Goal: Task Accomplishment & Management: Manage account settings

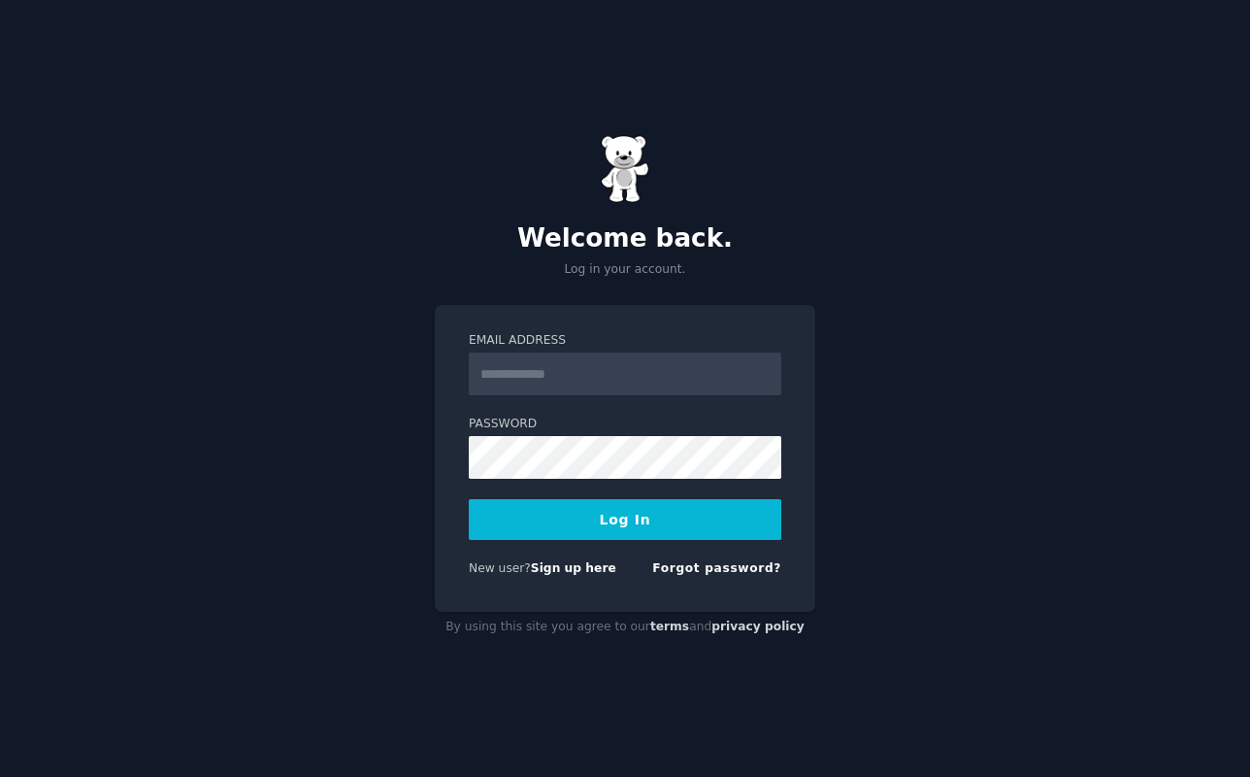
click at [586, 395] on form "Email Address Password Log In New user? Sign up here Forgot password?" at bounding box center [625, 458] width 313 height 252
click at [591, 368] on input "Email Address" at bounding box center [625, 373] width 313 height 43
type input "**********"
click at [588, 538] on button "Log In" at bounding box center [625, 519] width 313 height 41
click at [595, 540] on form "**********" at bounding box center [625, 458] width 313 height 252
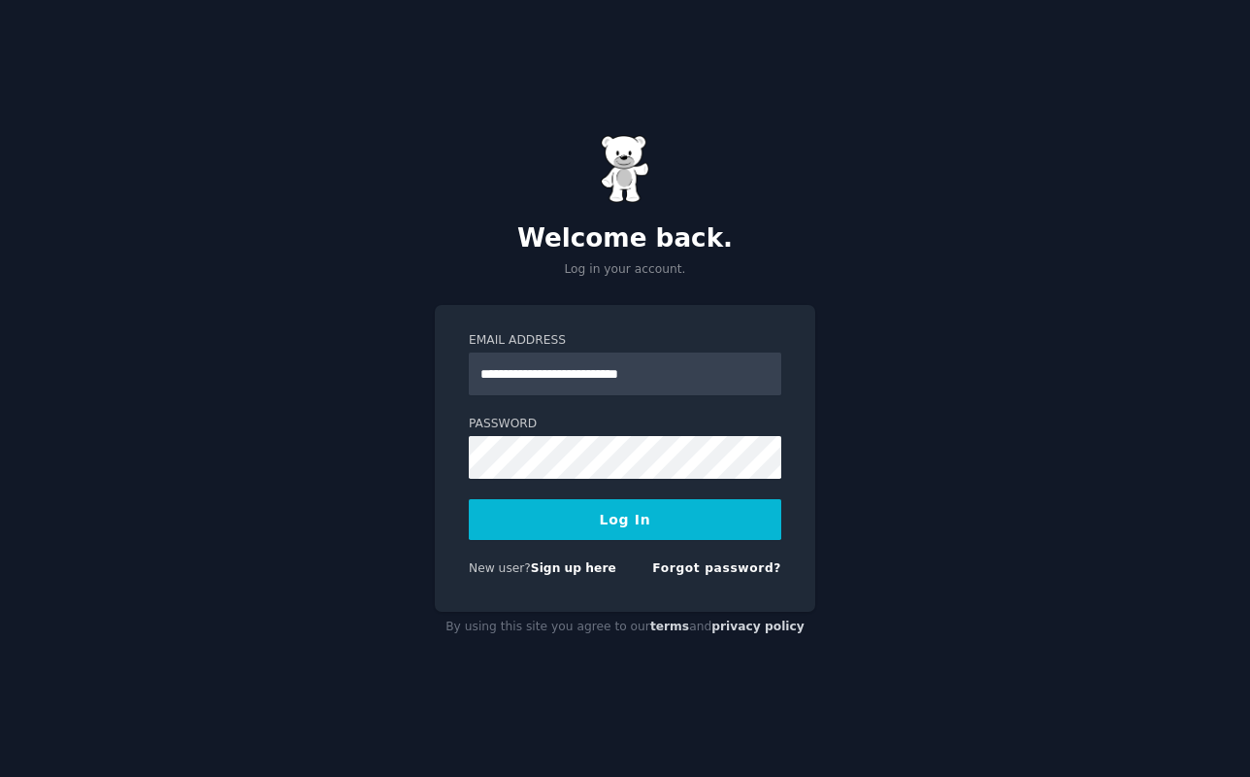
click at [600, 532] on button "Log In" at bounding box center [625, 519] width 313 height 41
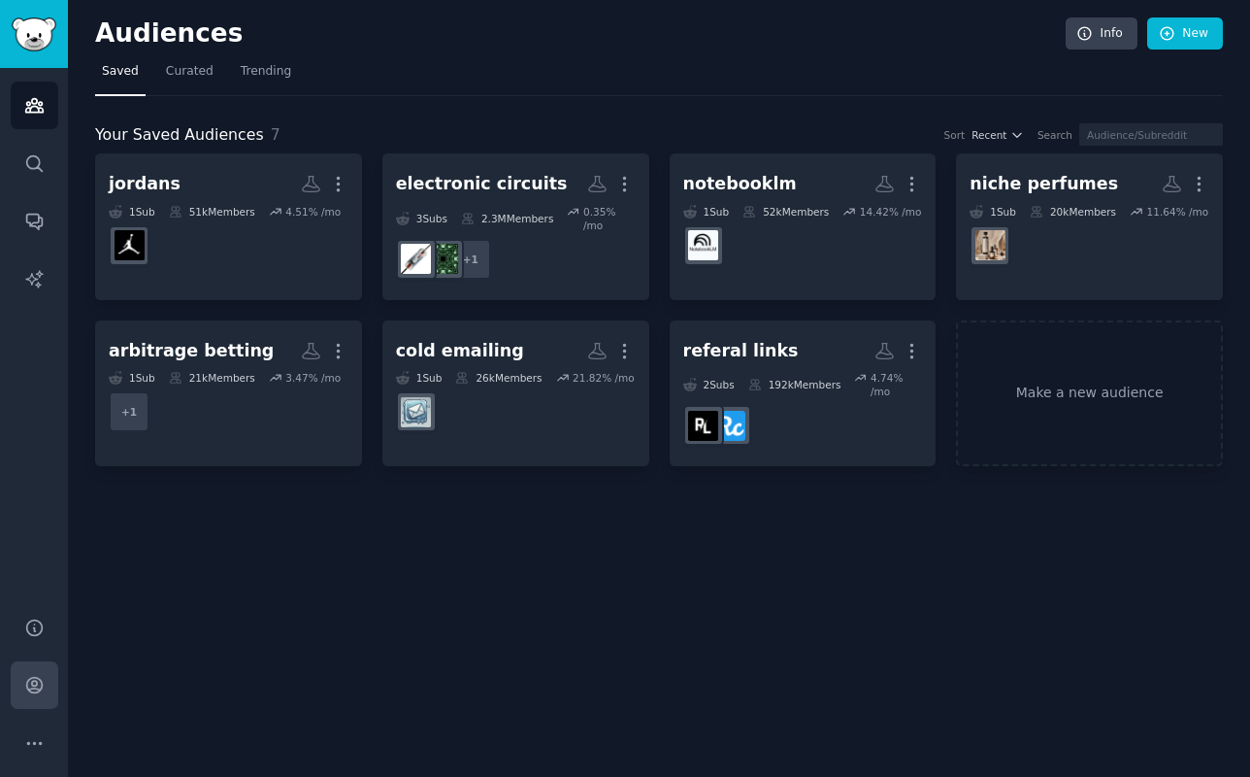
click at [26, 669] on link "Account" at bounding box center [35, 685] width 48 height 48
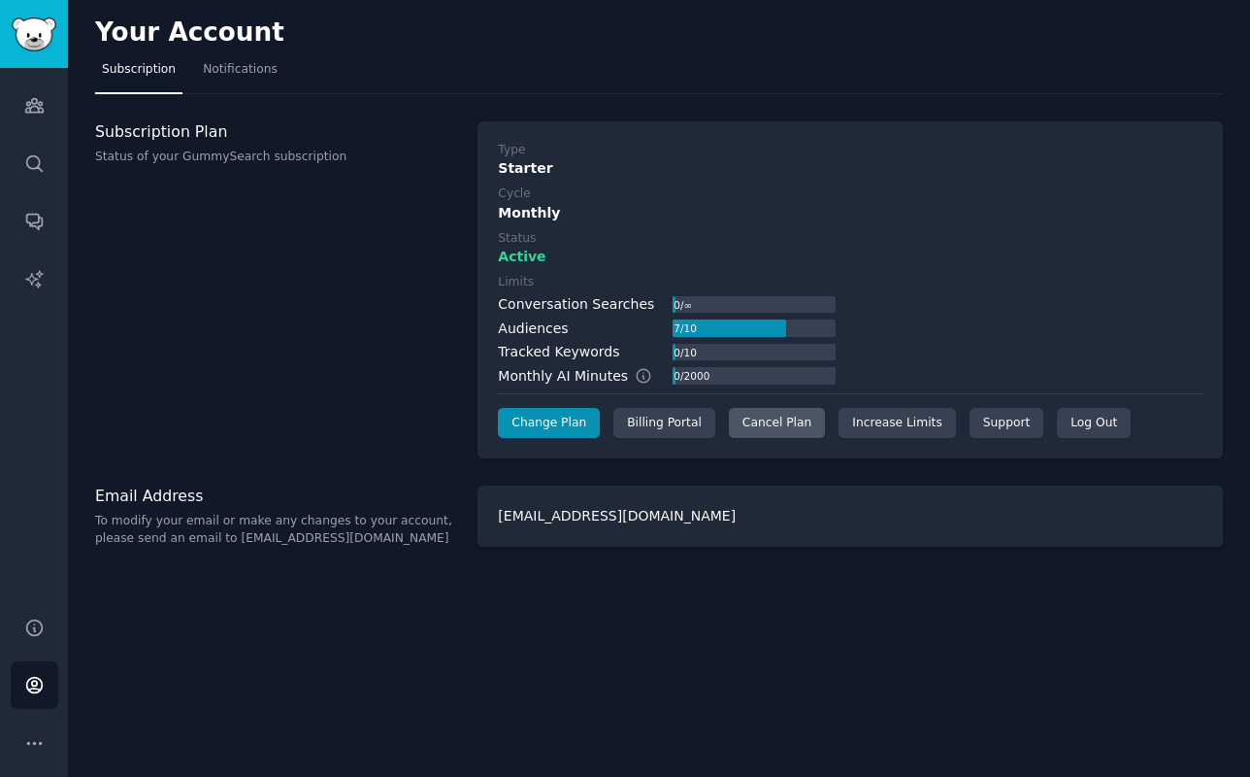
click at [759, 429] on div "Cancel Plan" at bounding box center [777, 423] width 96 height 31
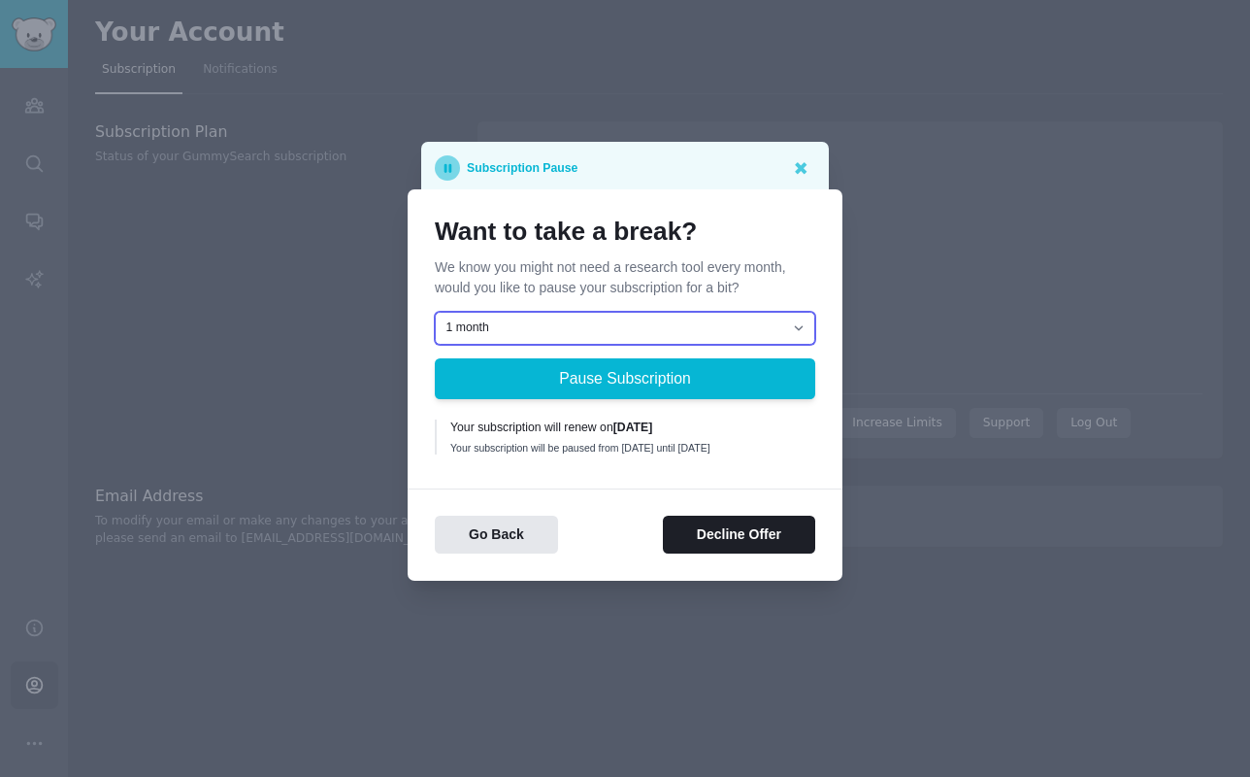
click at [600, 326] on select "1 month 2 months 3 months Choose a custom date to resume" at bounding box center [625, 328] width 381 height 33
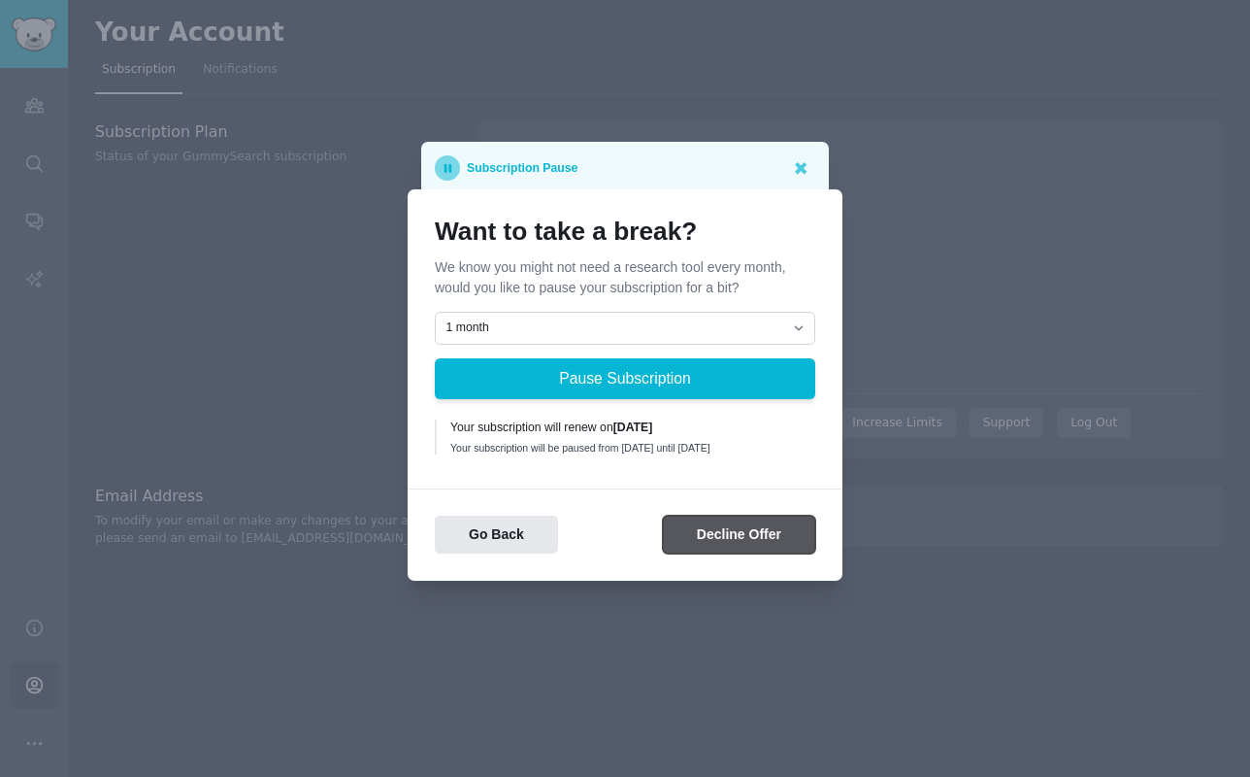
click at [686, 544] on button "Decline Offer" at bounding box center [739, 535] width 152 height 38
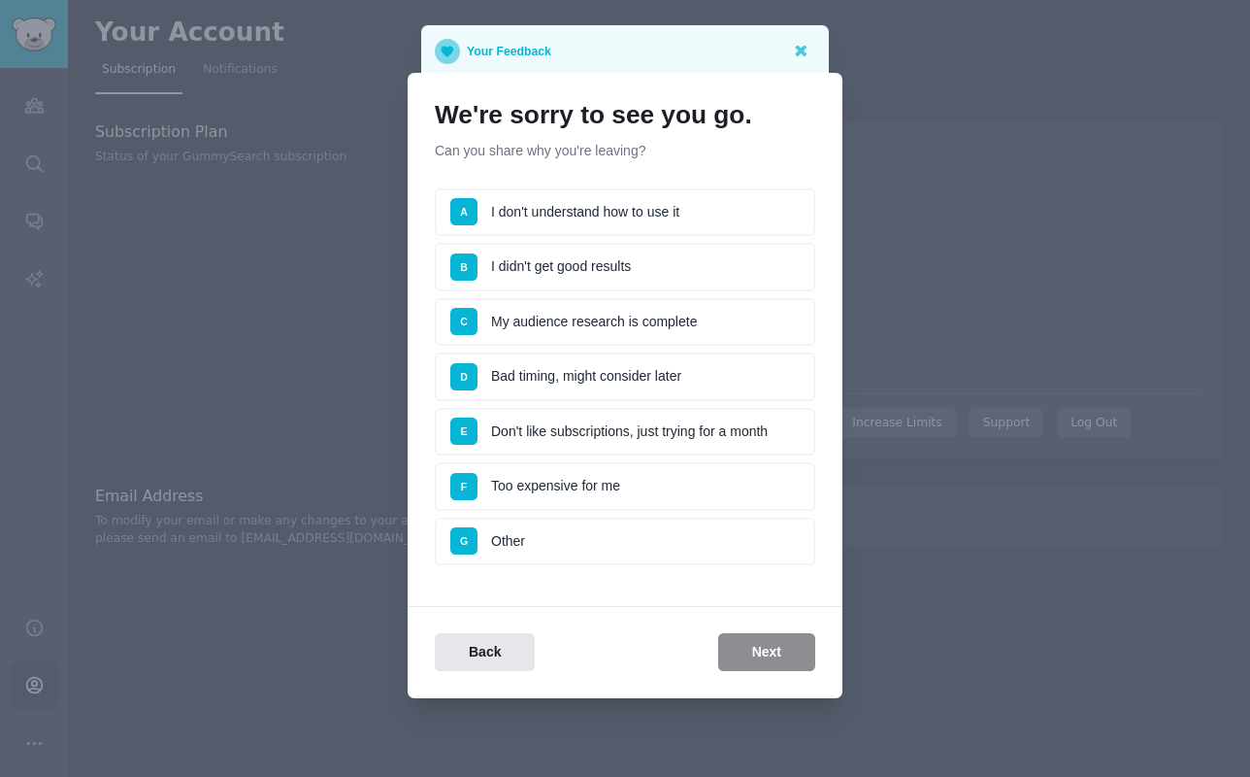
click at [596, 552] on li "G Other" at bounding box center [625, 541] width 381 height 49
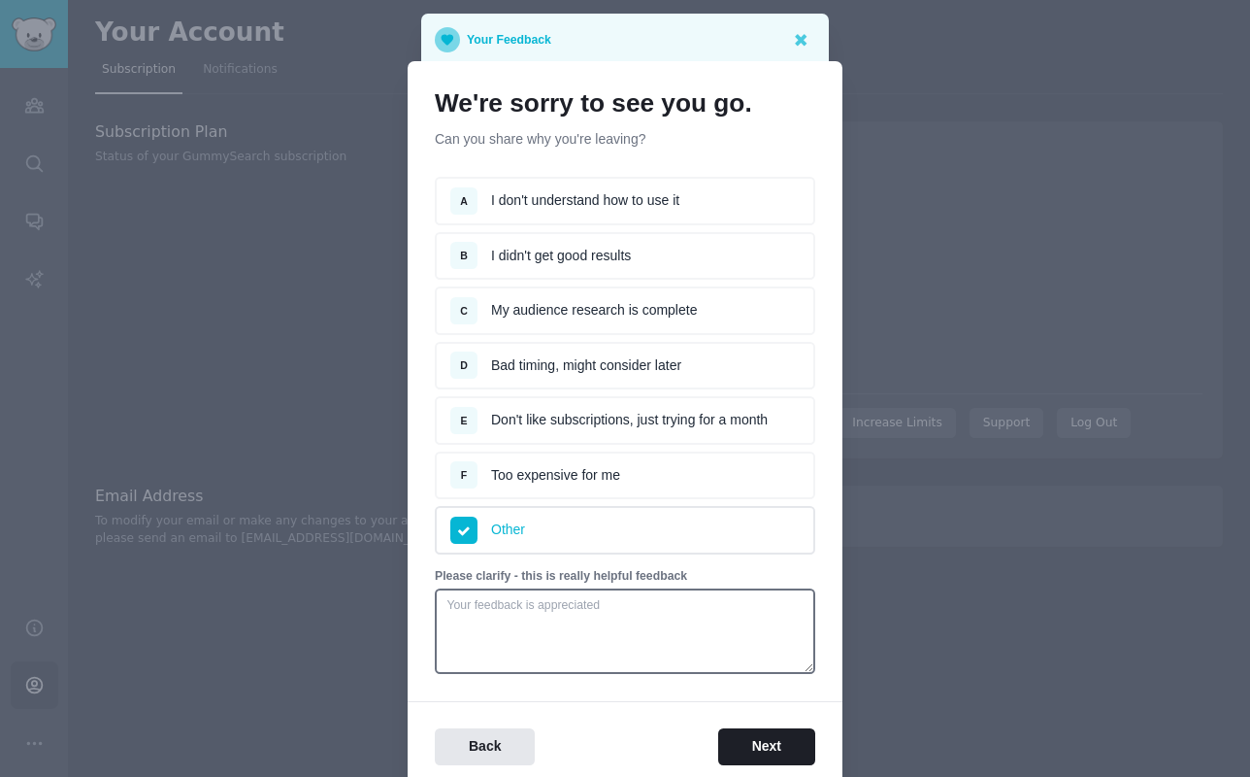
click at [642, 480] on li "F Too expensive for me" at bounding box center [625, 475] width 381 height 49
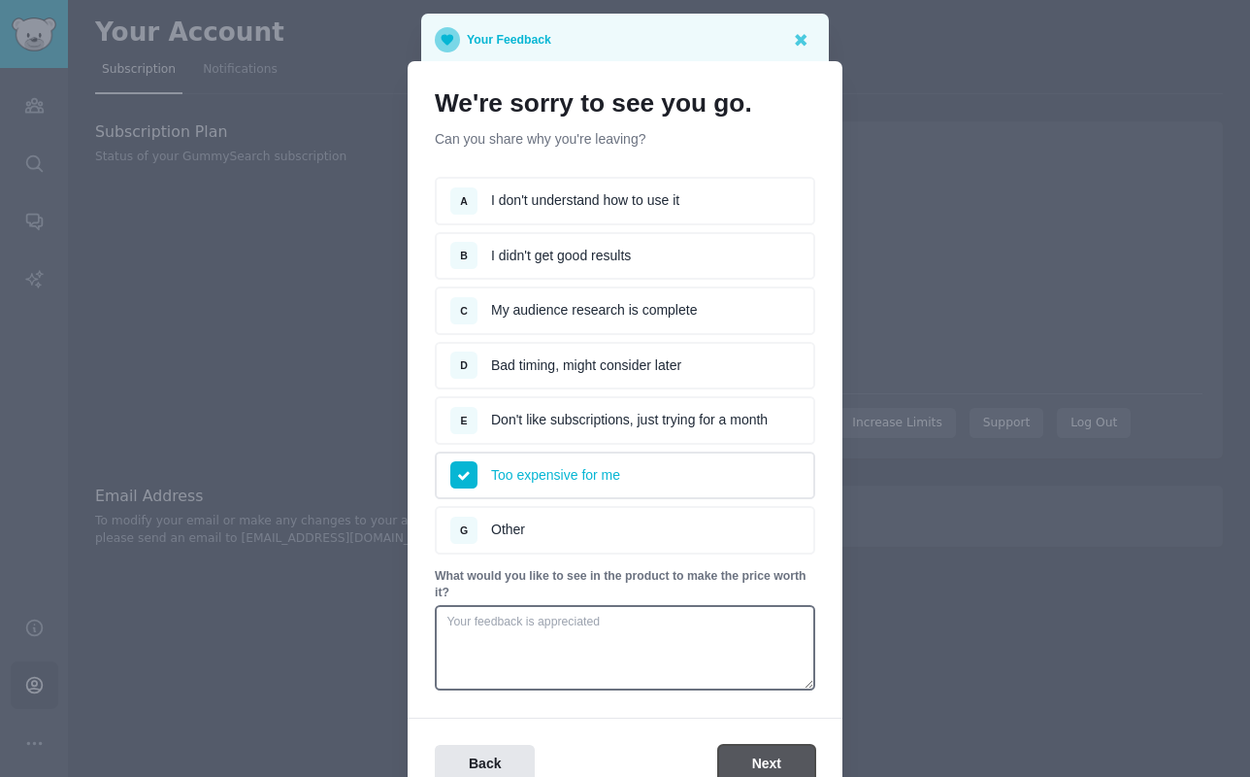
click at [738, 759] on button "Next" at bounding box center [766, 764] width 97 height 38
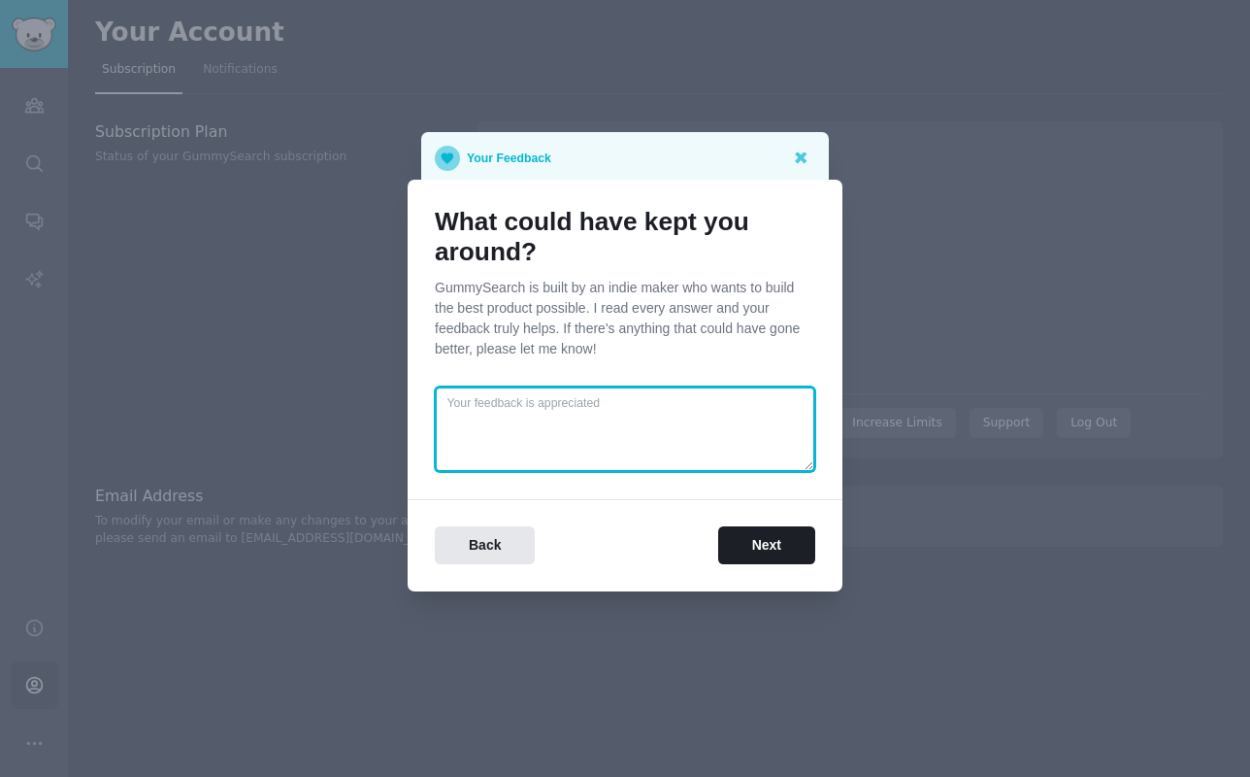
click at [590, 441] on textarea at bounding box center [625, 428] width 381 height 85
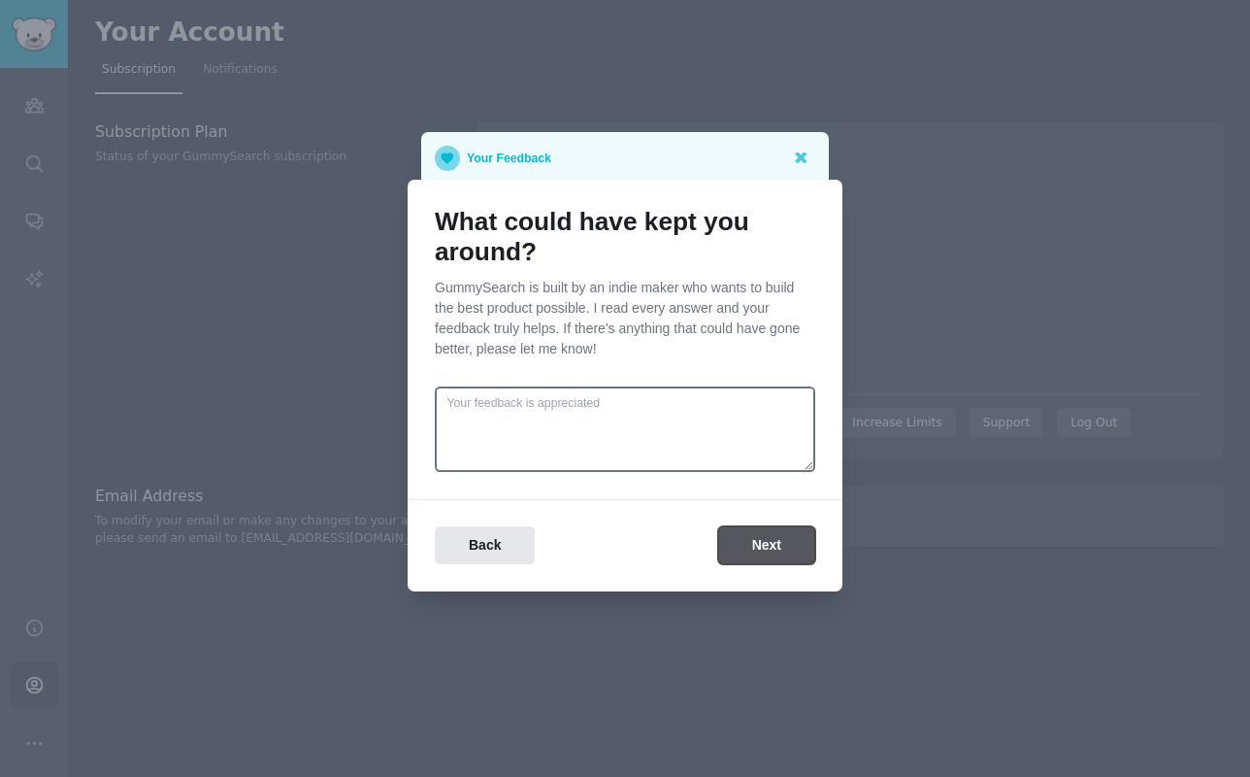
click at [761, 546] on button "Next" at bounding box center [766, 545] width 97 height 38
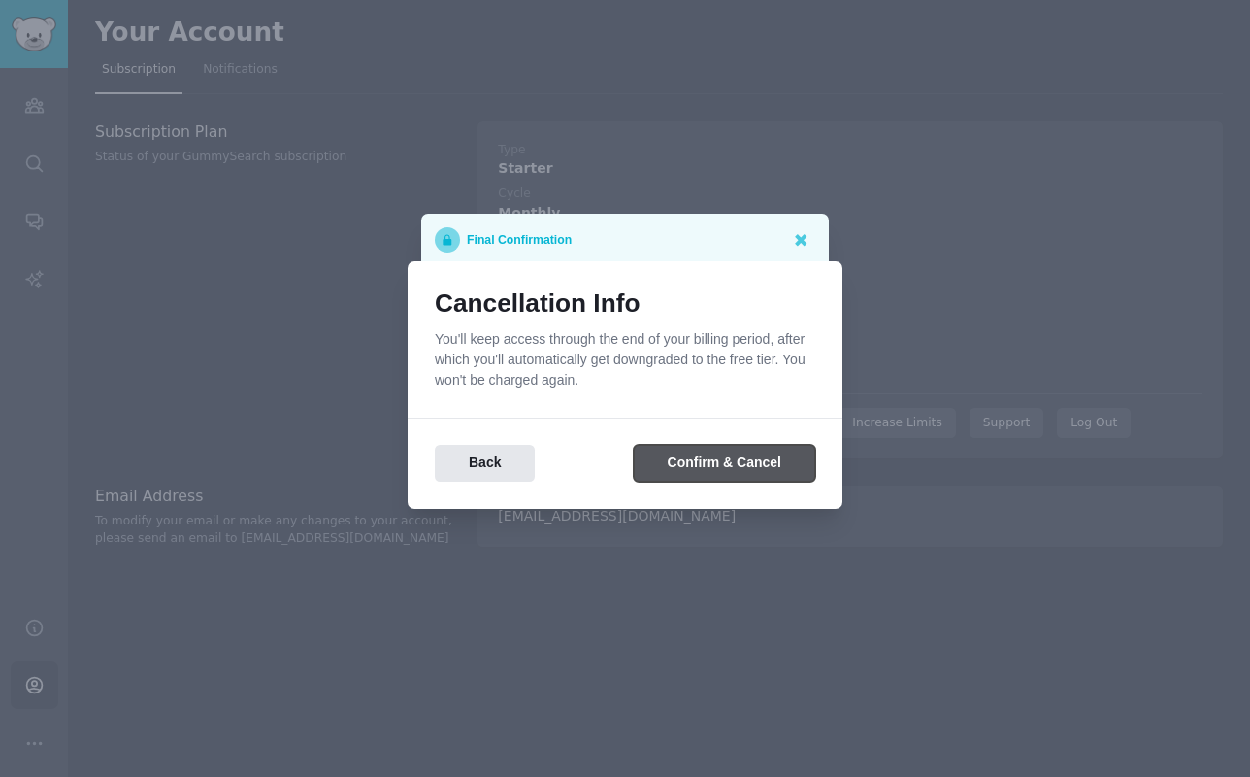
click at [684, 470] on button "Confirm & Cancel" at bounding box center [725, 464] width 182 height 38
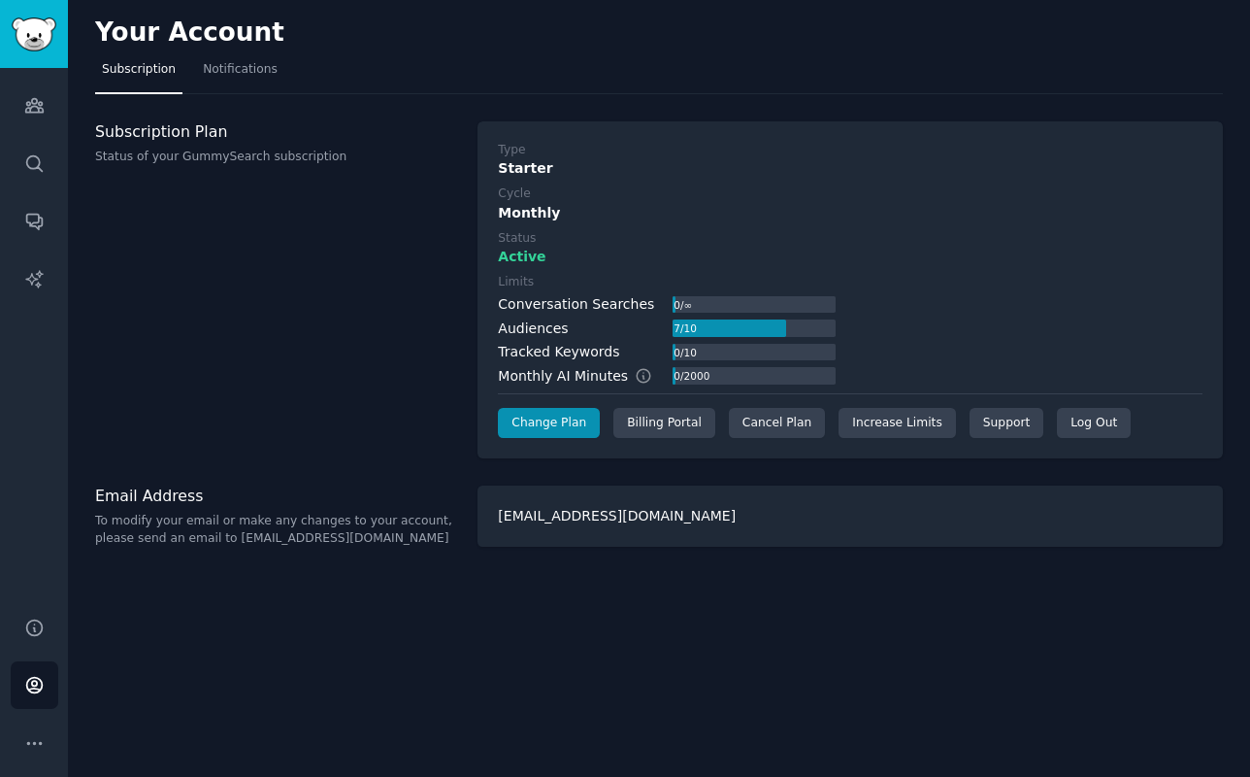
click at [519, 644] on div "Your Account Subscription Notifications Subscription Plan Status of your GummyS…" at bounding box center [659, 388] width 1183 height 777
click at [762, 428] on div "Cancel Plan" at bounding box center [777, 423] width 96 height 31
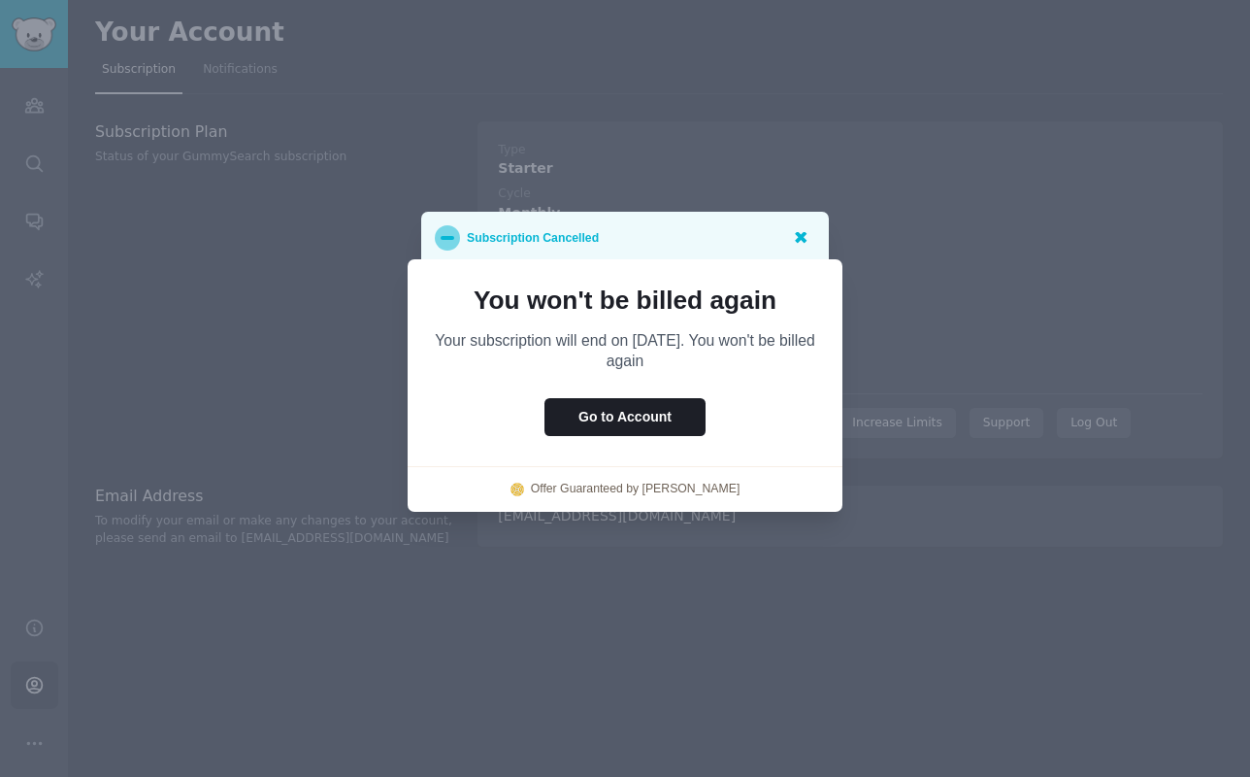
click at [806, 235] on icon at bounding box center [800, 236] width 20 height 20
